Goal: Transaction & Acquisition: Purchase product/service

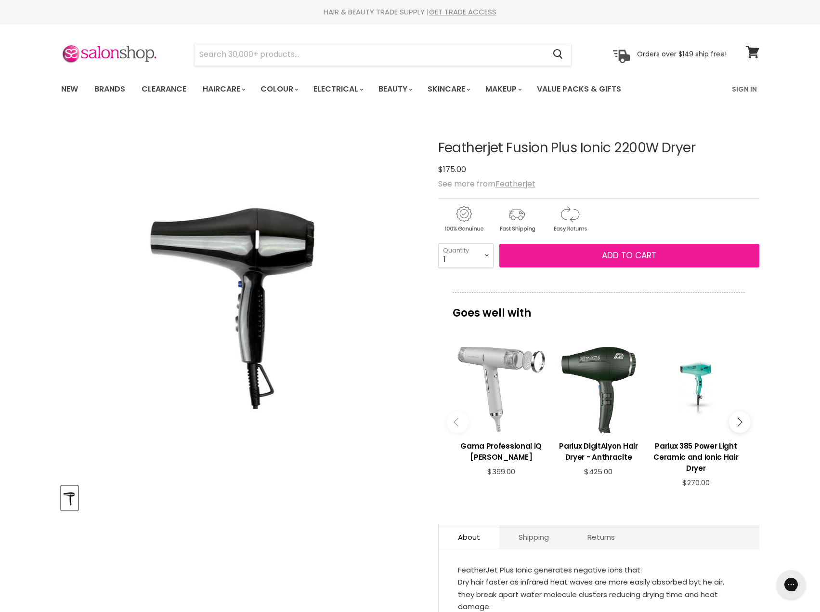
click at [648, 251] on span "Add to cart" at bounding box center [629, 255] width 54 height 12
click at [608, 256] on span "Add to cart" at bounding box center [629, 255] width 54 height 12
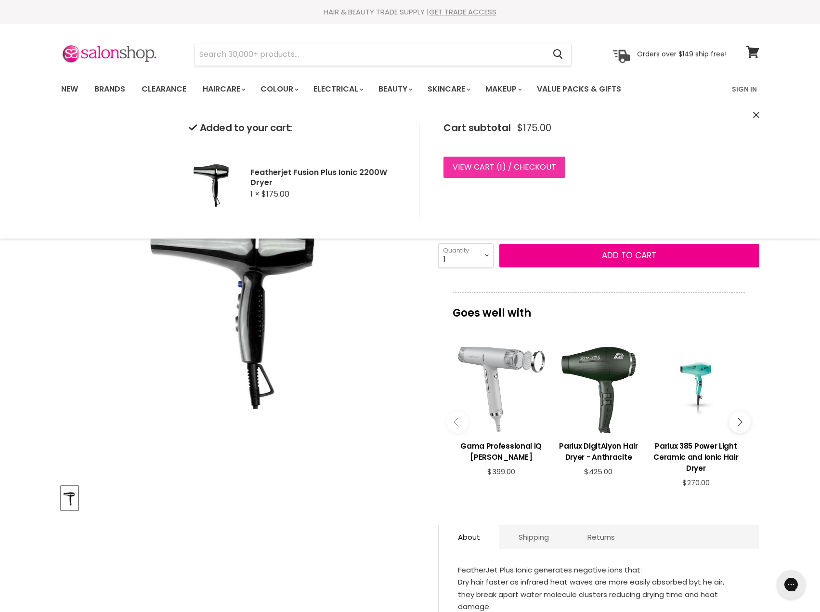
click at [501, 165] on span "1" at bounding box center [501, 166] width 2 height 11
